Goal: Register for event/course

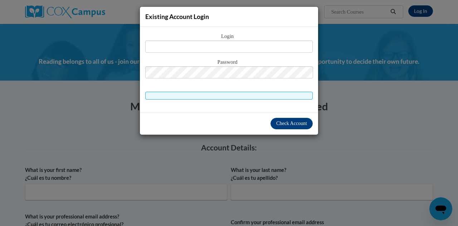
click at [218, 44] on input "text" at bounding box center [228, 46] width 167 height 12
type input "lacresha.mcgregor@ece.alabama.gov"
click at [244, 79] on div "Password" at bounding box center [228, 72] width 167 height 28
click at [292, 118] on button "Check Account" at bounding box center [291, 123] width 42 height 11
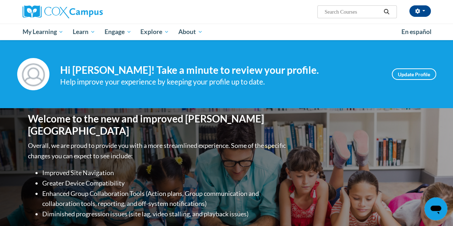
scroll to position [26, 0]
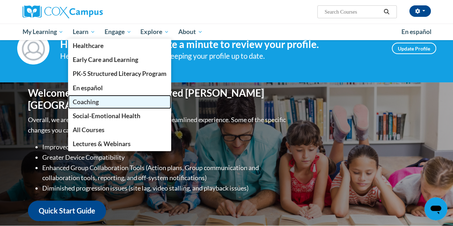
click at [106, 97] on link "Coaching" at bounding box center [119, 102] width 103 height 14
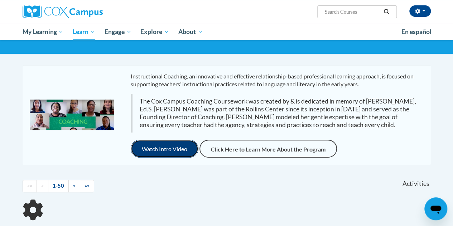
click at [171, 150] on button "Watch Intro Video" at bounding box center [165, 149] width 68 height 18
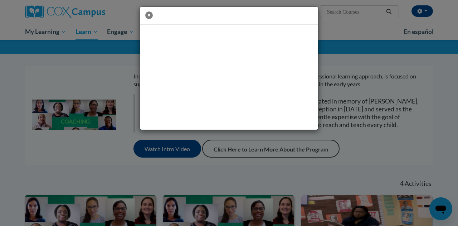
click at [148, 18] on icon "button" at bounding box center [149, 15] width 8 height 8
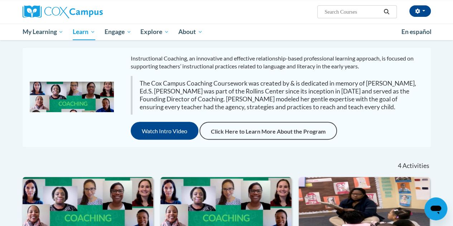
scroll to position [197, 0]
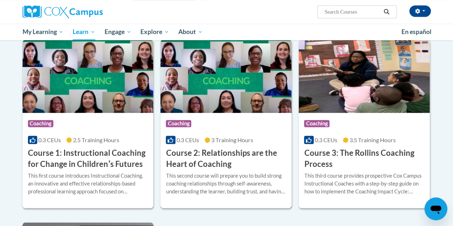
click at [225, 90] on img at bounding box center [225, 76] width 131 height 73
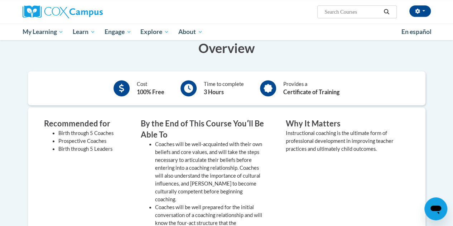
scroll to position [167, 0]
click at [258, 94] on div "Provides a Certificate of Training" at bounding box center [299, 89] width 90 height 20
click at [123, 94] on div at bounding box center [121, 89] width 16 height 16
click at [191, 87] on icon at bounding box center [188, 88] width 9 height 9
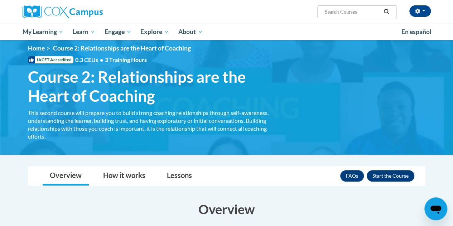
scroll to position [7, 0]
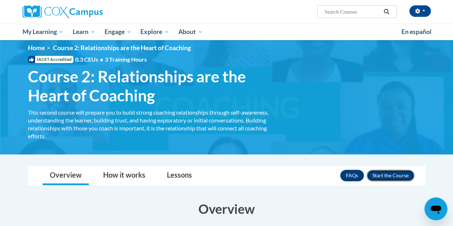
click at [391, 171] on button "Enroll" at bounding box center [390, 175] width 48 height 11
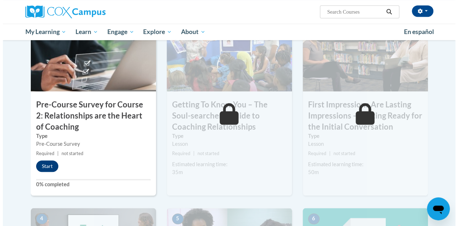
scroll to position [195, 0]
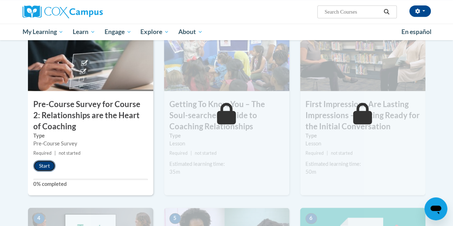
click at [45, 166] on button "Start" at bounding box center [44, 165] width 22 height 11
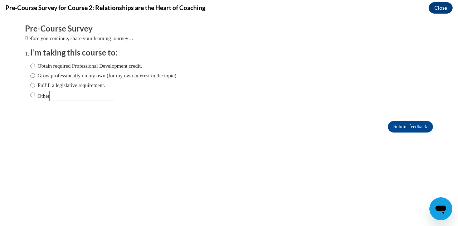
scroll to position [0, 0]
click at [30, 67] on input "Obtain required Professional Development credit." at bounding box center [32, 66] width 5 height 8
radio input "true"
click at [400, 126] on input "Submit feedback" at bounding box center [410, 126] width 45 height 11
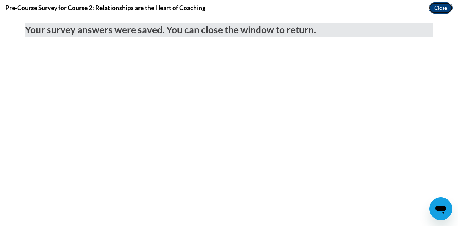
click at [437, 9] on button "Close" at bounding box center [441, 7] width 24 height 11
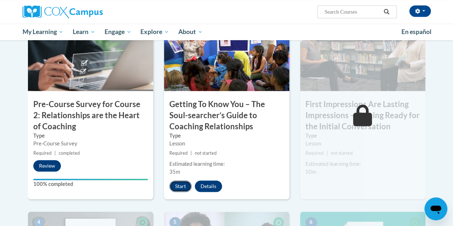
click at [175, 184] on button "Start" at bounding box center [180, 185] width 22 height 11
